Goal: Task Accomplishment & Management: Manage account settings

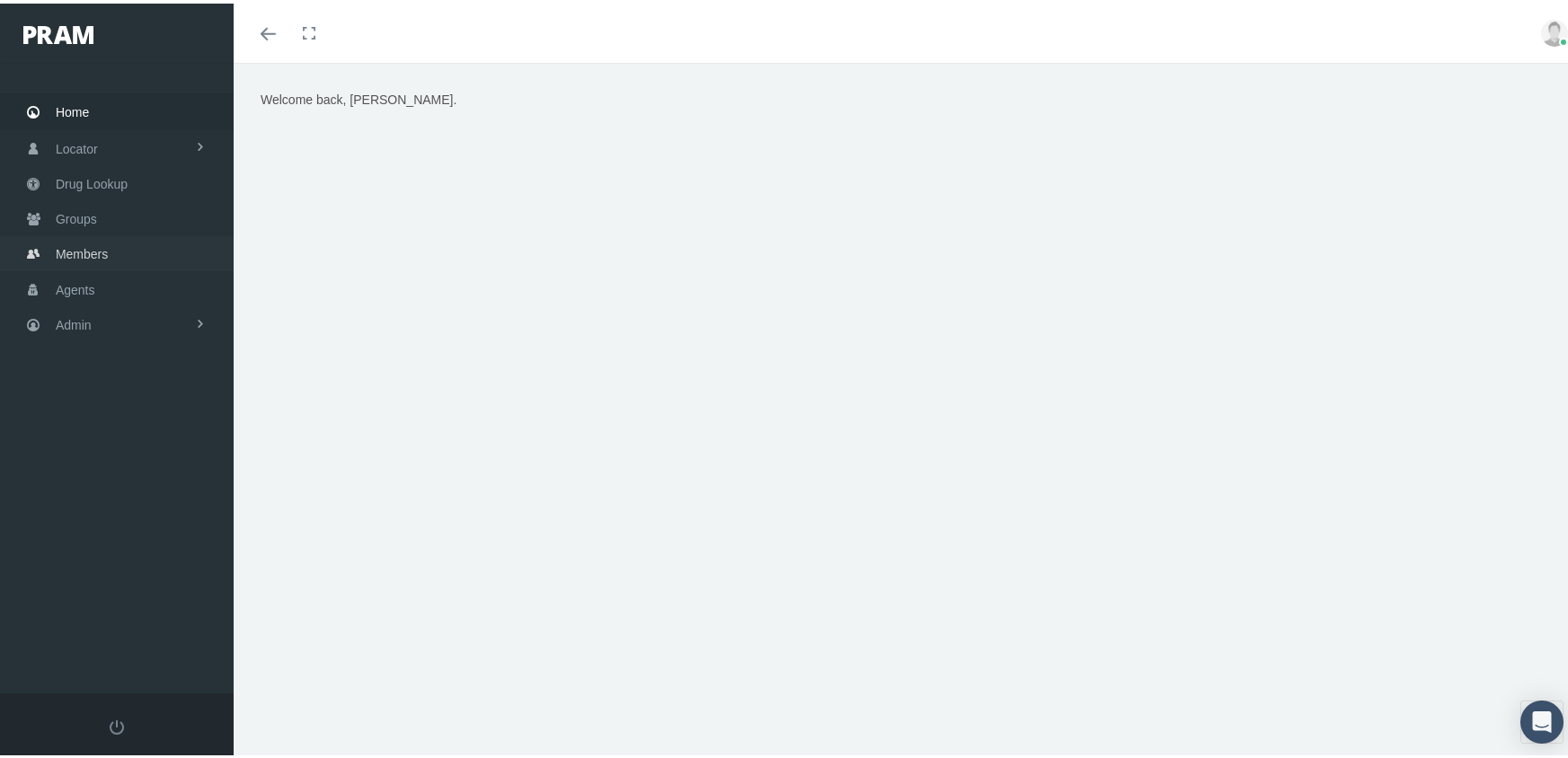
click at [79, 247] on span "Members" at bounding box center [82, 251] width 52 height 34
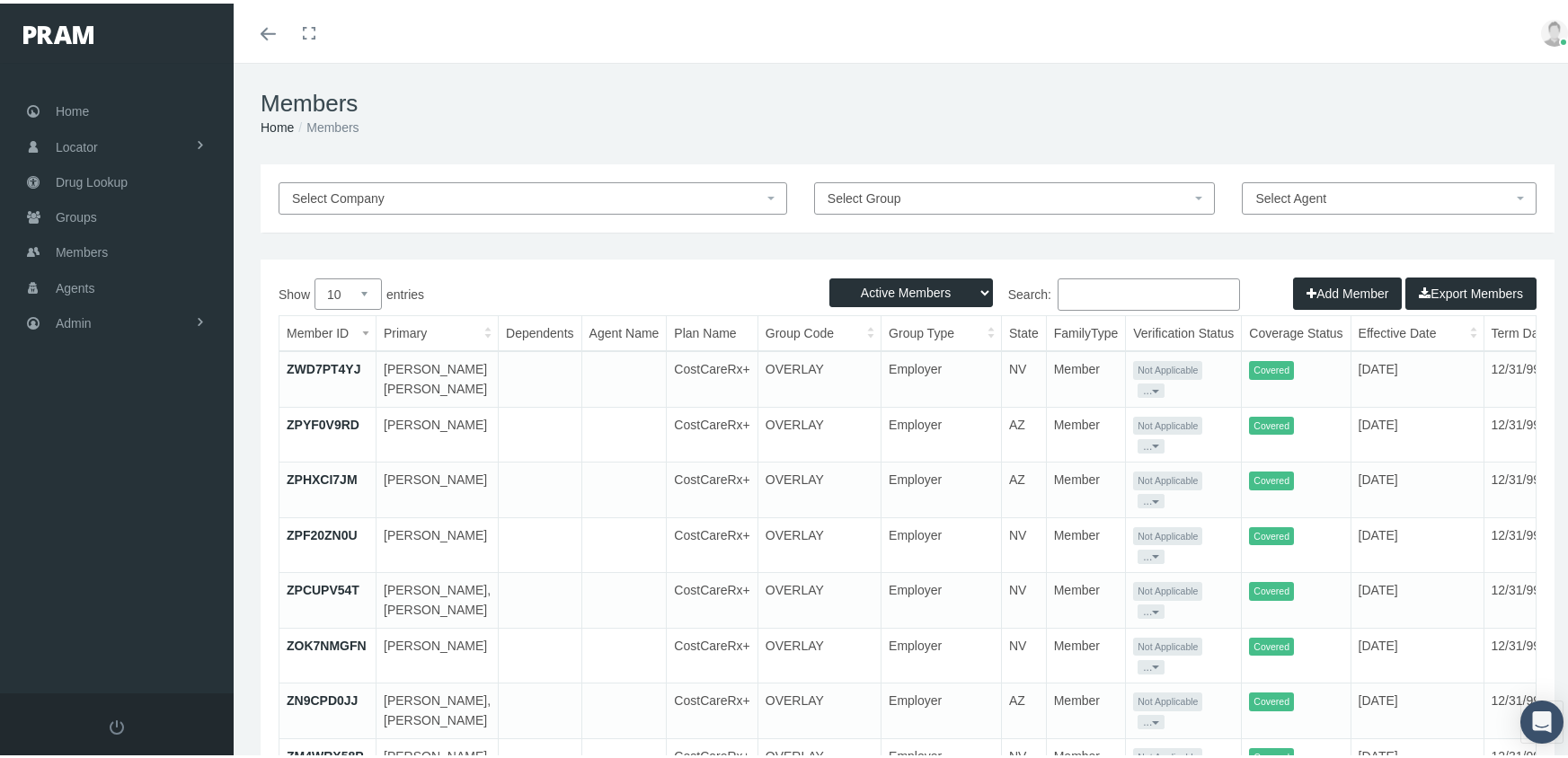
click at [909, 292] on select "Active Members Terminated Members Active & Terminated" at bounding box center [911, 289] width 163 height 29
select select "3"
click at [829, 275] on select "Active Members Terminated Members Active & Terminated" at bounding box center [911, 289] width 163 height 29
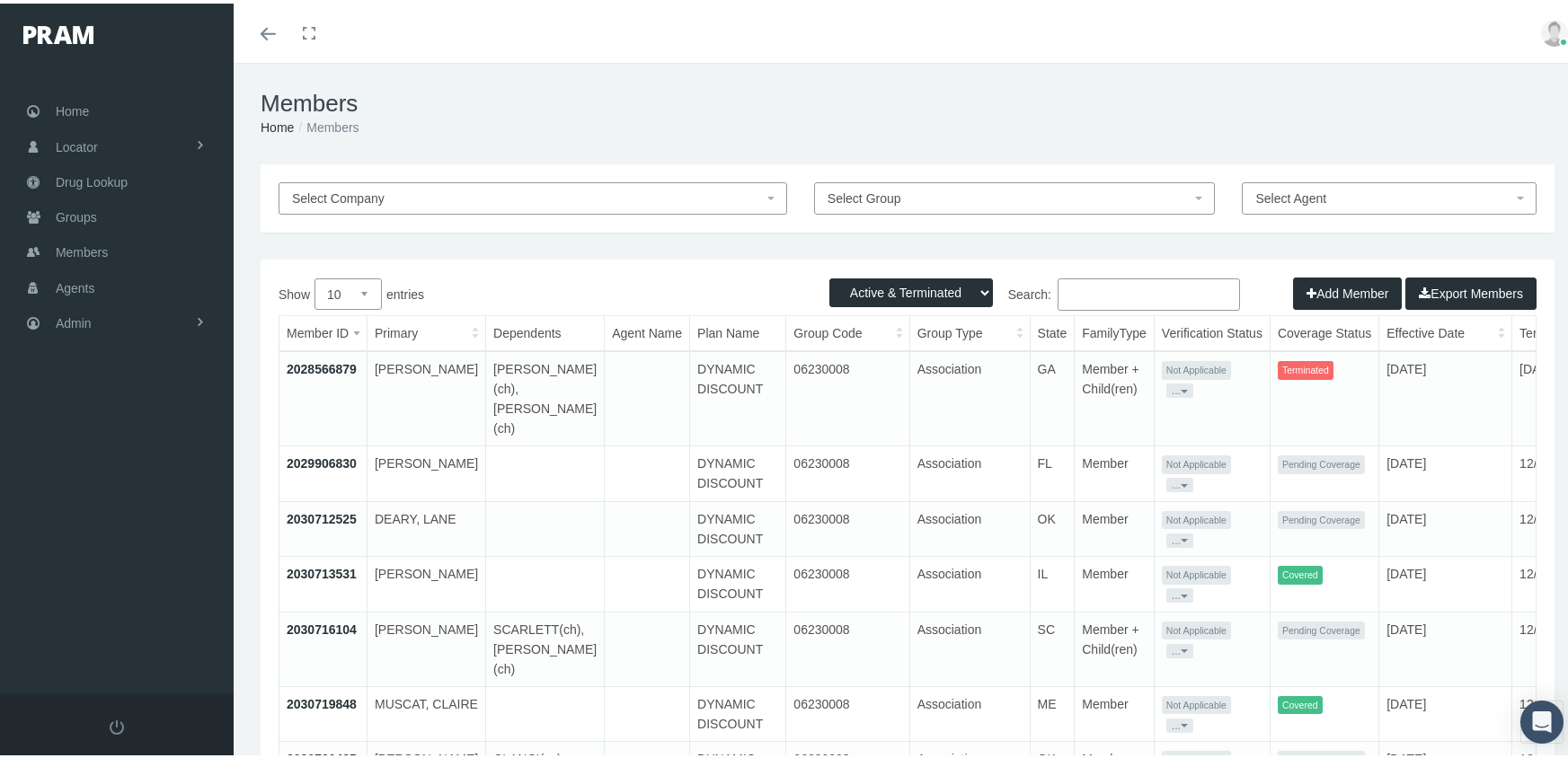
click at [1090, 289] on input "Search:" at bounding box center [1148, 290] width 182 height 32
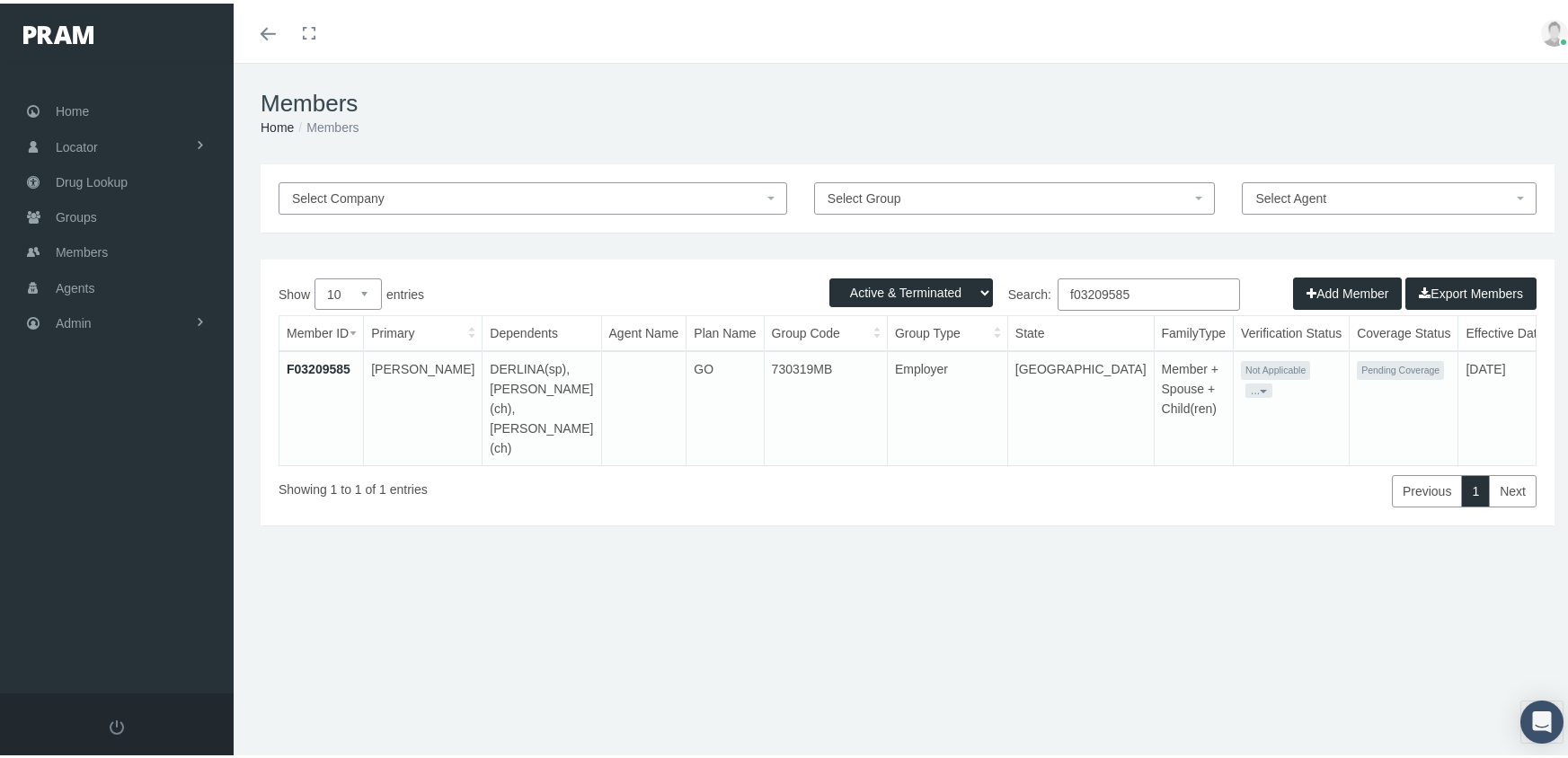
type input "f03209585"
click at [331, 363] on link "F03209585" at bounding box center [318, 365] width 64 height 14
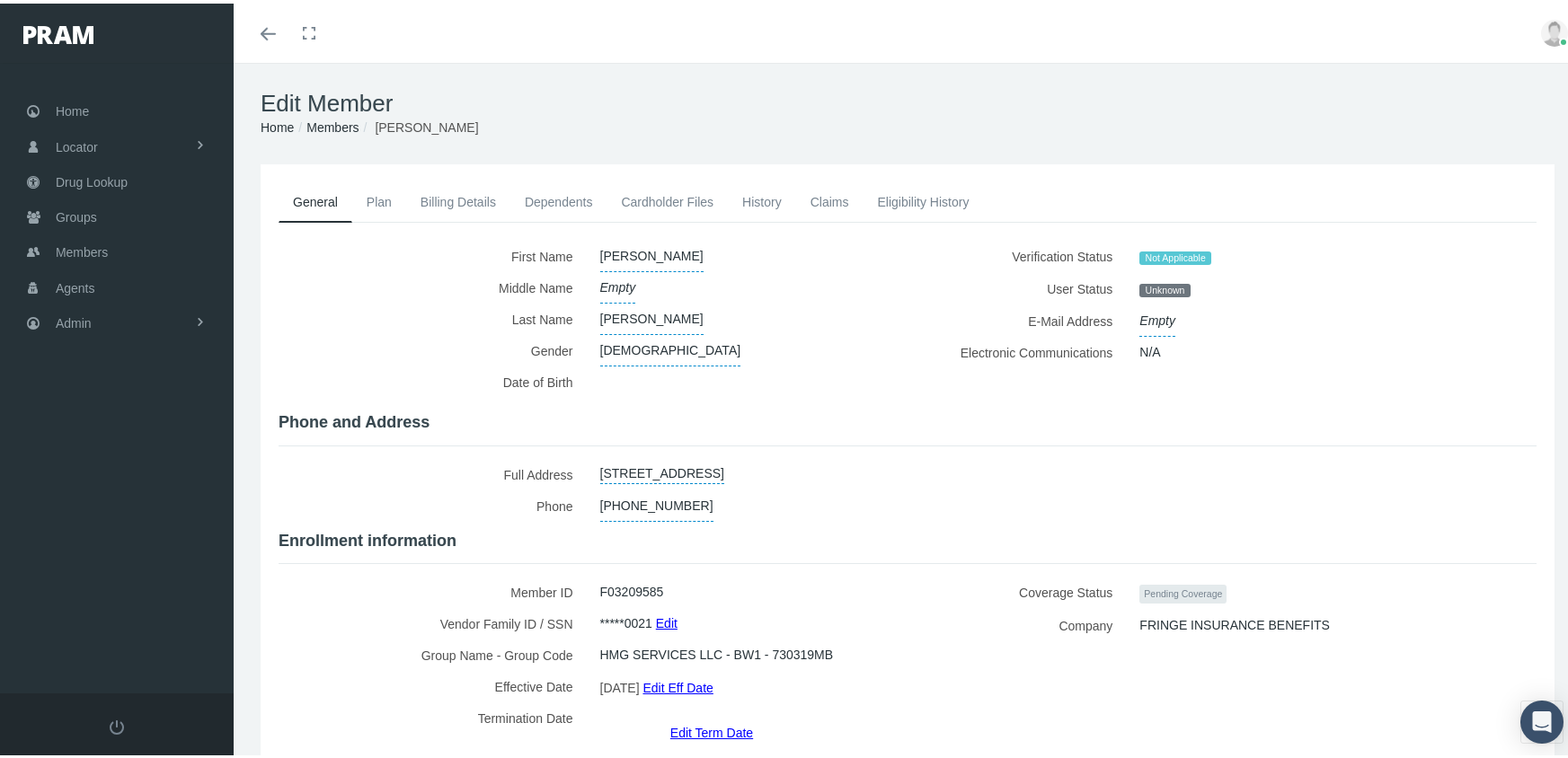
click at [569, 200] on link "Dependents" at bounding box center [559, 199] width 97 height 40
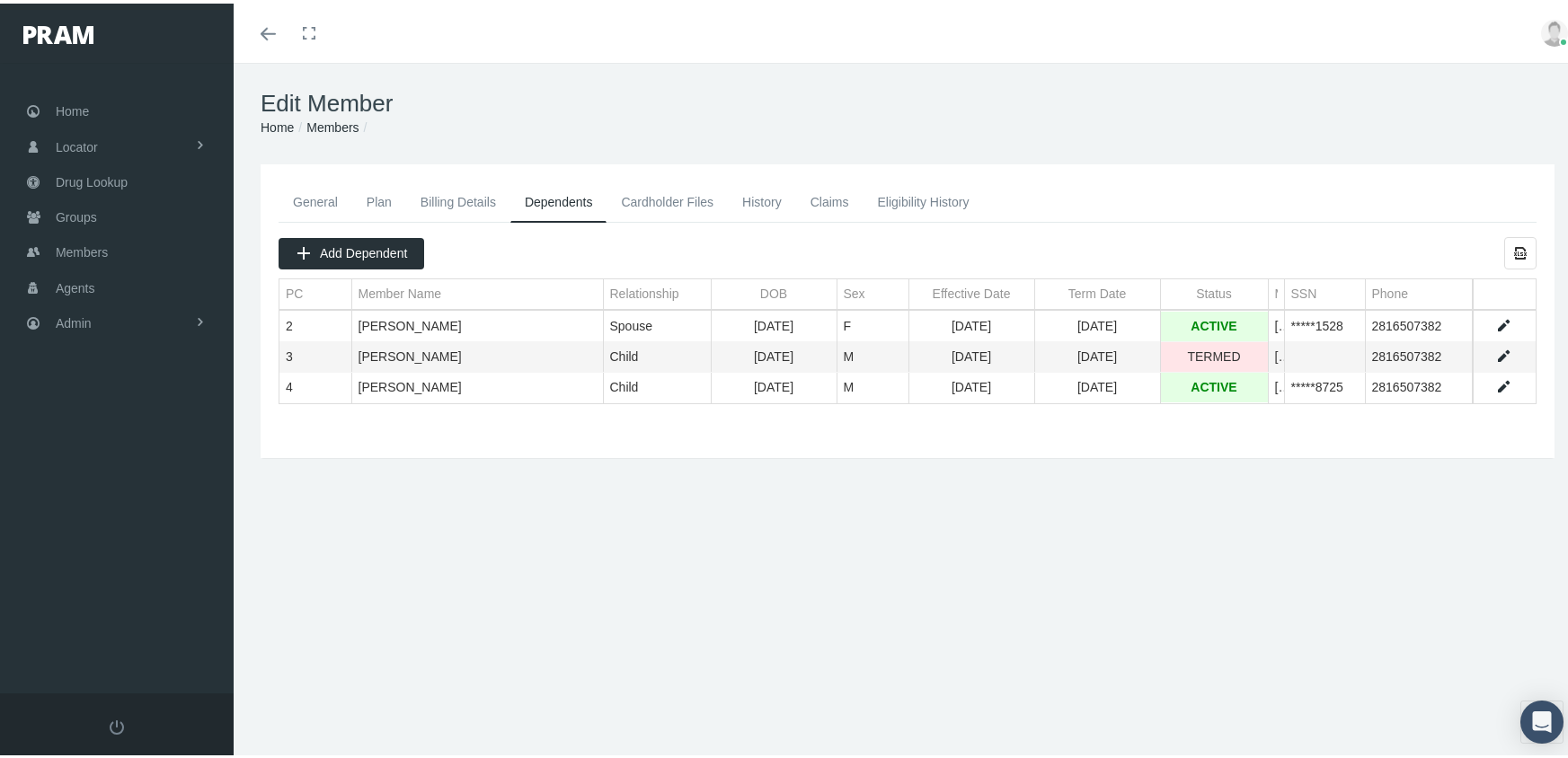
click at [1495, 379] on link "Data grid" at bounding box center [1502, 383] width 16 height 16
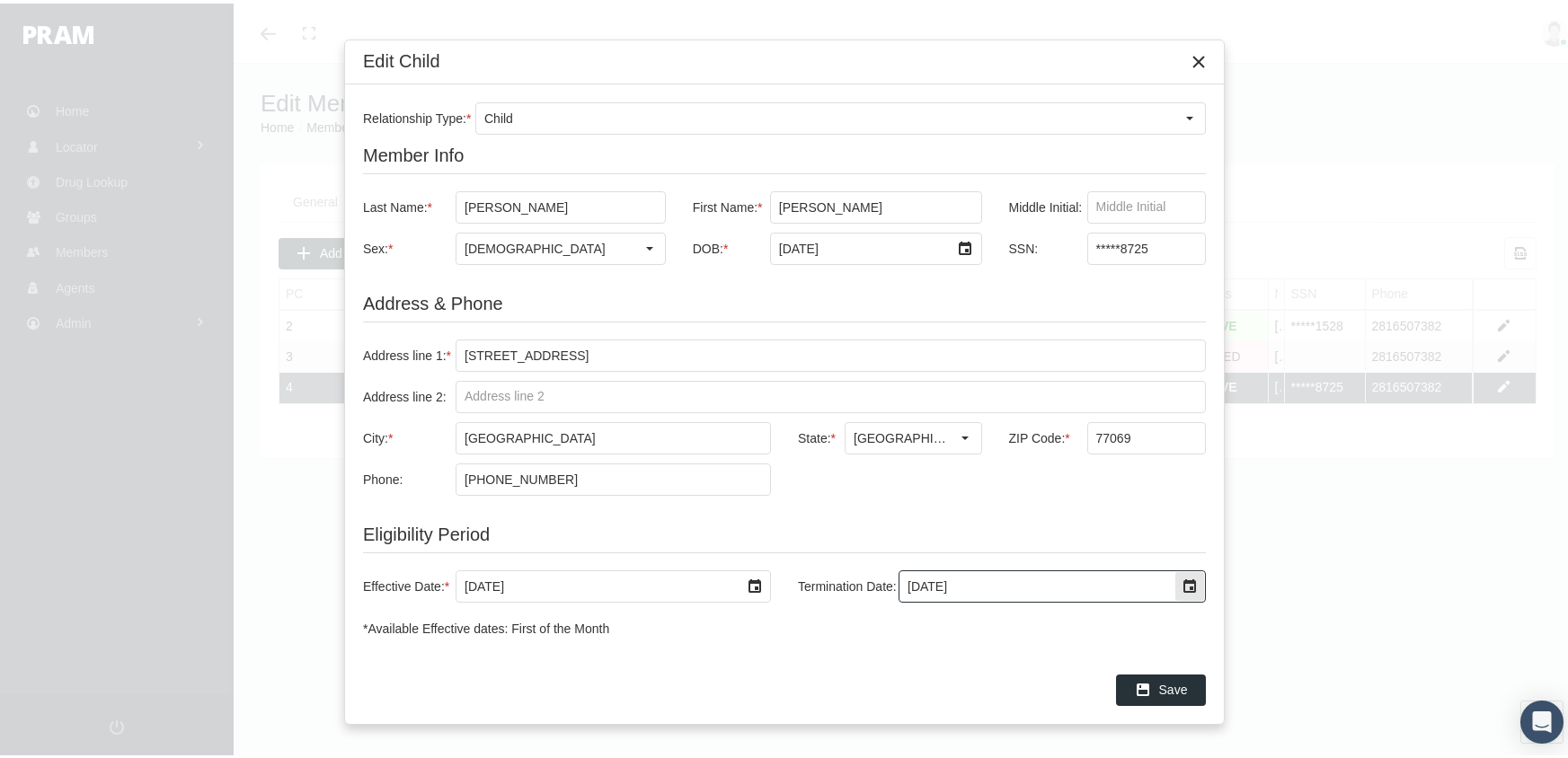
drag, startPoint x: 999, startPoint y: 585, endPoint x: 756, endPoint y: 595, distance: 243.2
click at [756, 595] on div "Effective Date: * [DATE] Termination Date: [DATE]" at bounding box center [784, 583] width 843 height 32
type input "[DATE]"
click at [1180, 687] on span "Save" at bounding box center [1173, 686] width 29 height 14
